Goal: Information Seeking & Learning: Find specific fact

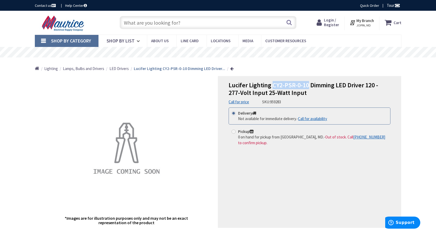
drag, startPoint x: 274, startPoint y: 84, endPoint x: 307, endPoint y: 87, distance: 33.6
click at [307, 87] on span "Lucifer Lighting CY2-PSR-0-10 Dimming LED Driver 120 - 277-Volt Input 25-Watt I…" at bounding box center [303, 89] width 149 height 16
copy span "CY2-PSR-0-10"
